Goal: Task Accomplishment & Management: Manage account settings

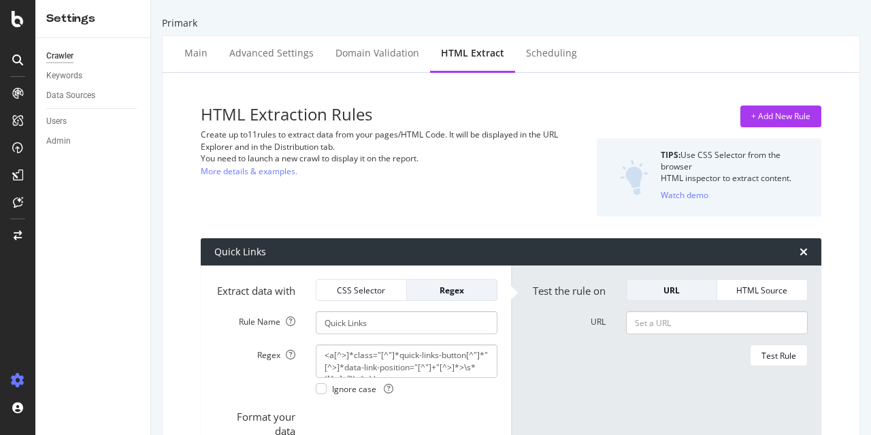
select select "list"
select select "exist"
select select "list"
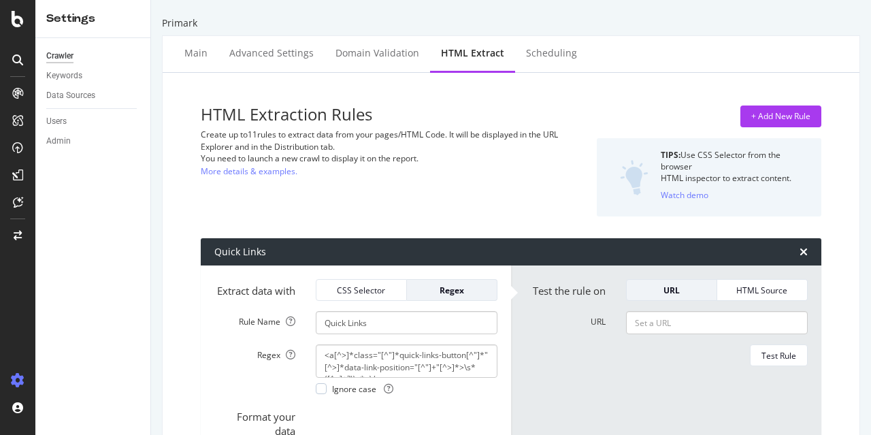
select select "list"
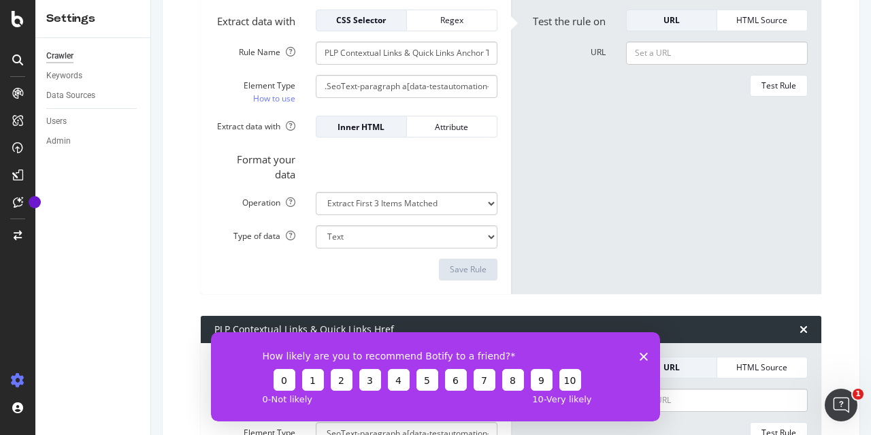
scroll to position [952, 0]
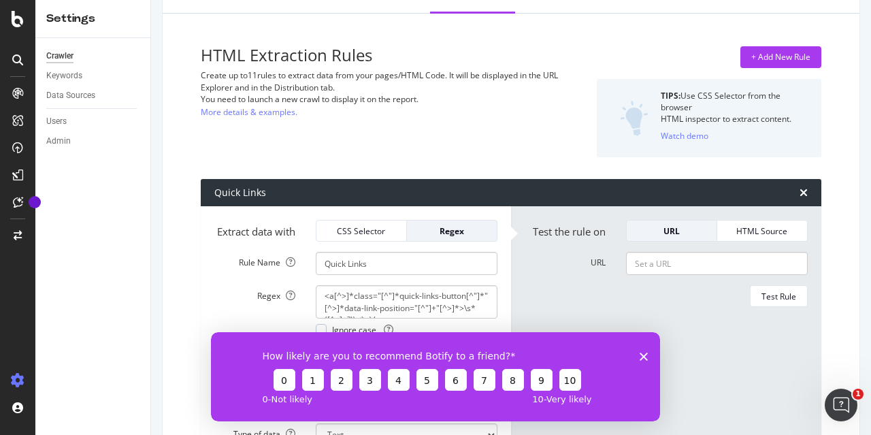
scroll to position [0, 0]
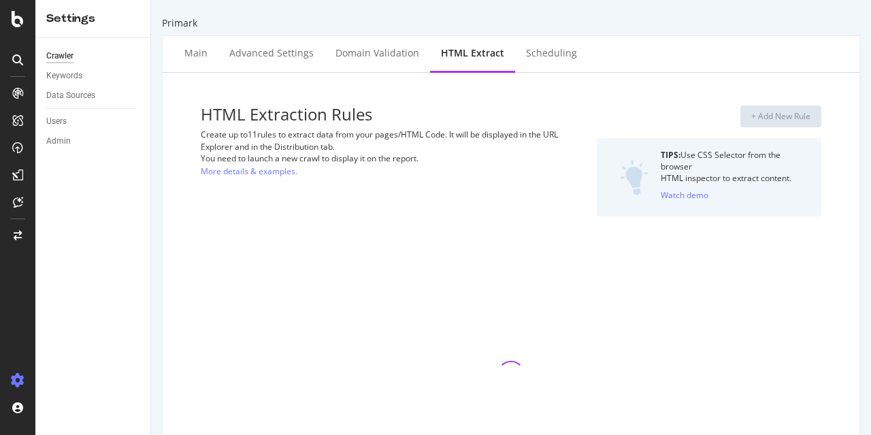
select select "list"
select select "exist"
select select "list"
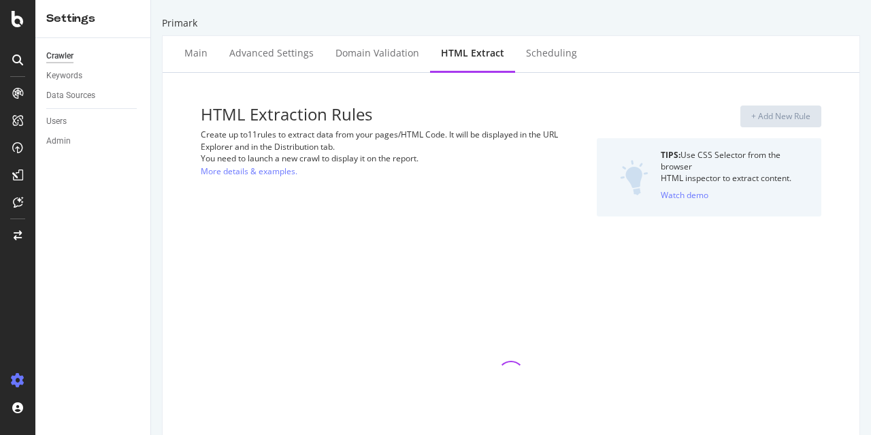
select select "list"
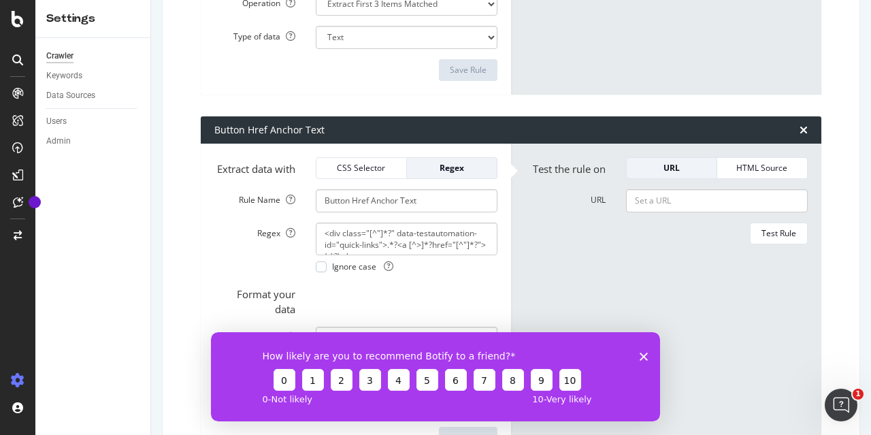
scroll to position [2449, 0]
